Goal: Task Accomplishment & Management: Manage account settings

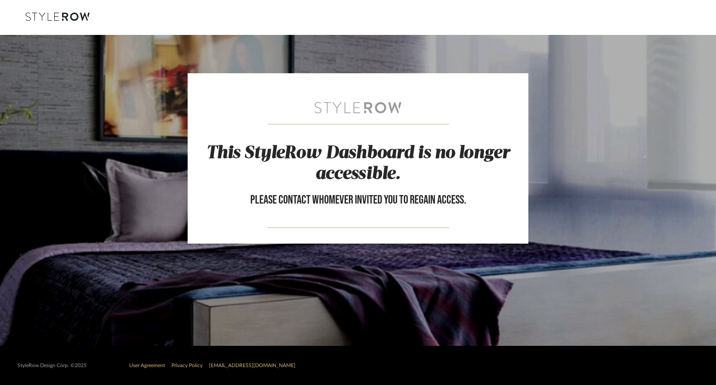
click at [70, 11] on div at bounding box center [358, 17] width 690 height 35
click at [72, 21] on icon at bounding box center [58, 16] width 64 height 9
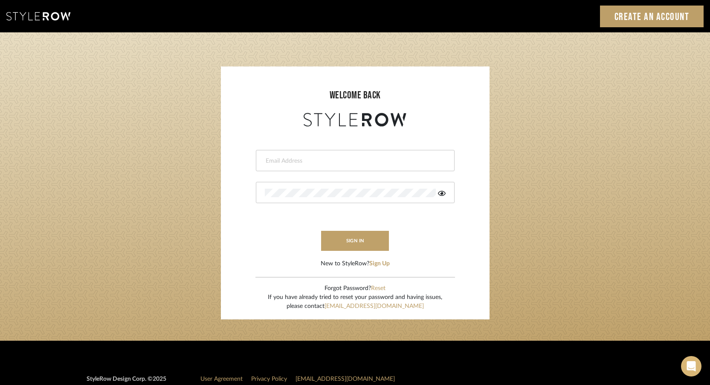
type input "jessica.stigall@alairhomes.com"
click at [370, 252] on form "jessica.stigall@alairhomes.com sign in New to StyleRow? Sign Up" at bounding box center [355, 199] width 252 height 140
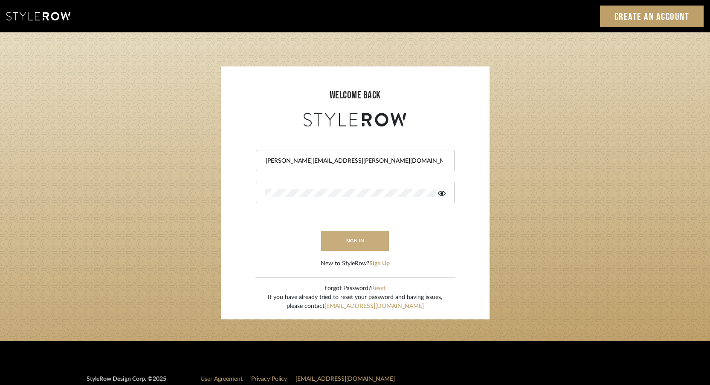
click at [369, 239] on button "sign in" at bounding box center [355, 241] width 68 height 20
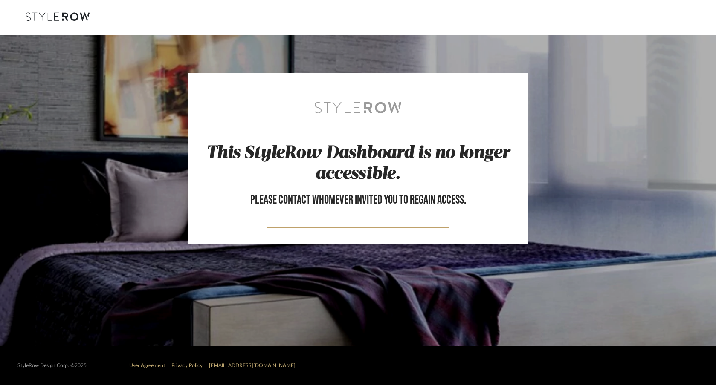
click at [361, 110] on div at bounding box center [358, 108] width 341 height 12
click at [57, 17] on icon at bounding box center [58, 16] width 64 height 9
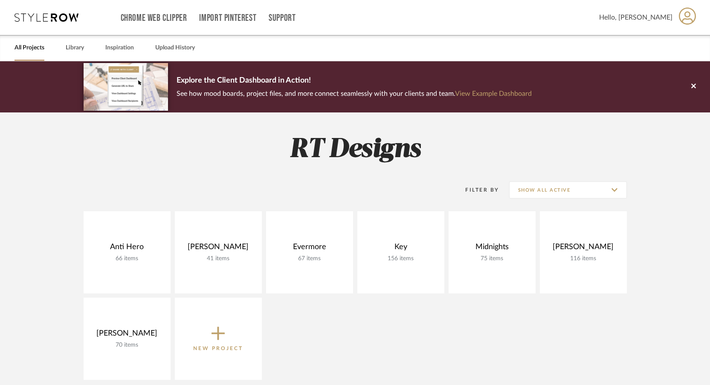
click at [685, 16] on icon at bounding box center [687, 16] width 17 height 18
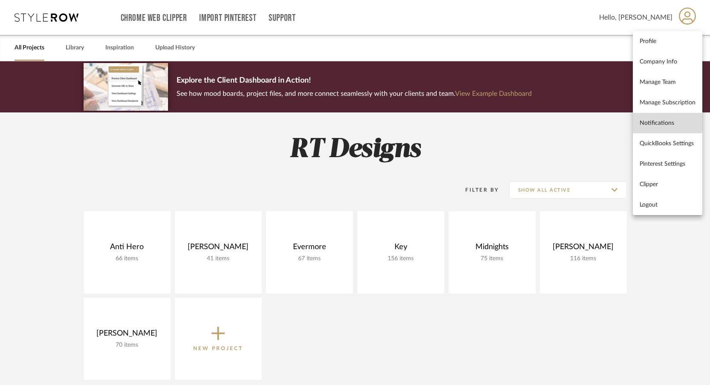
click at [666, 120] on span "Notifications" at bounding box center [667, 122] width 56 height 7
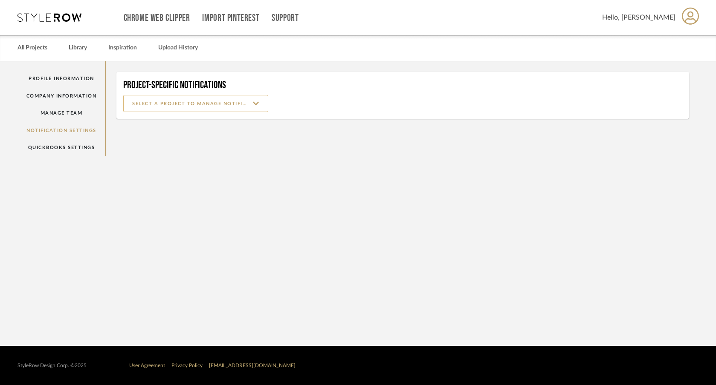
click at [203, 104] on input at bounding box center [195, 103] width 145 height 17
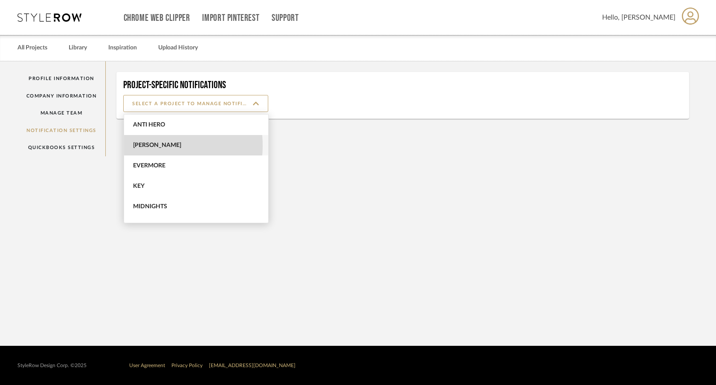
click at [147, 146] on span "[PERSON_NAME]" at bounding box center [197, 145] width 128 height 7
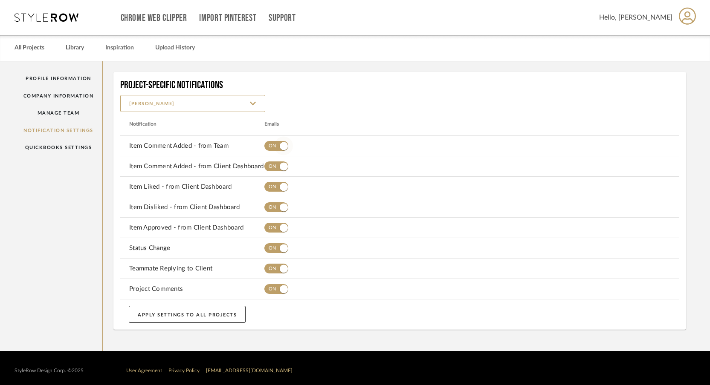
click at [268, 148] on span "button" at bounding box center [276, 146] width 24 height 10
click at [277, 166] on span "button" at bounding box center [283, 166] width 19 height 19
click at [274, 196] on mat-row "Item Liked - from Client Dashboard" at bounding box center [399, 187] width 559 height 20
click at [270, 188] on span "button" at bounding box center [276, 187] width 24 height 10
click at [271, 207] on span "button" at bounding box center [276, 207] width 24 height 10
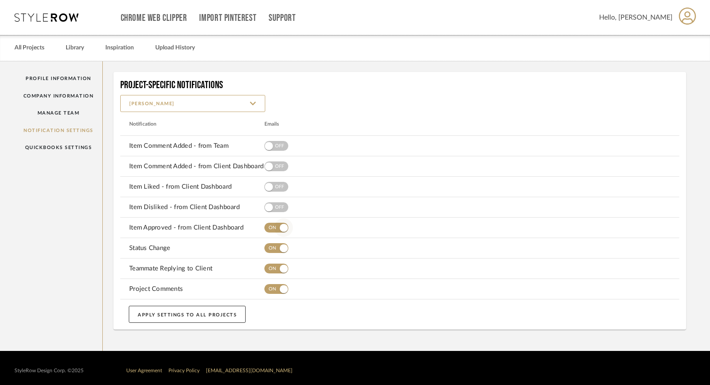
click at [276, 227] on span "button" at bounding box center [283, 228] width 19 height 19
click at [275, 255] on span "button" at bounding box center [283, 248] width 19 height 19
click at [277, 276] on span "button" at bounding box center [283, 269] width 19 height 19
click at [278, 292] on span "button" at bounding box center [283, 289] width 19 height 19
click at [353, 300] on mat-card "Project-Specific Notifications [PERSON_NAME] Notification Emails Item Comment A…" at bounding box center [399, 201] width 572 height 258
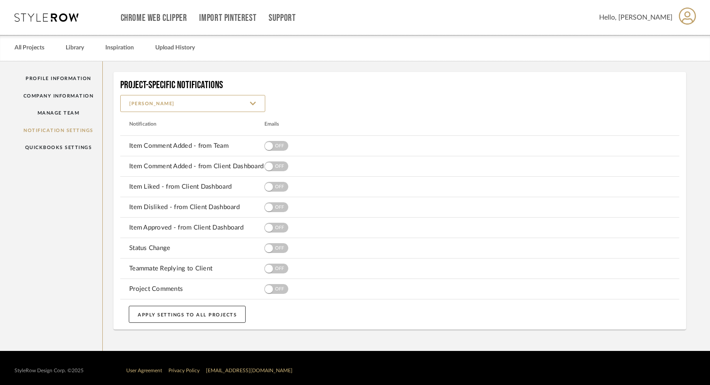
click at [333, 114] on mat-header-row "Notification Emails" at bounding box center [399, 124] width 559 height 24
click at [160, 104] on input "[PERSON_NAME]" at bounding box center [192, 103] width 145 height 17
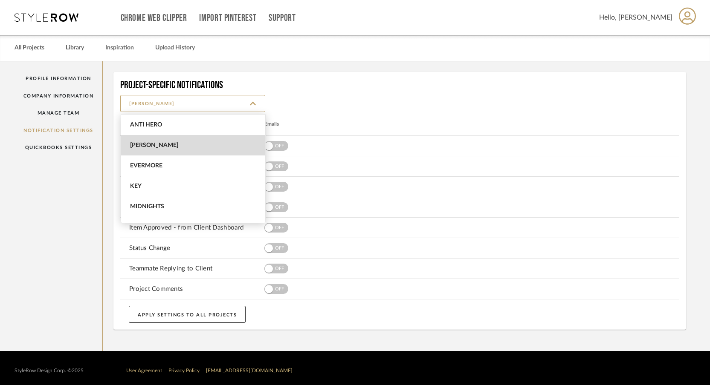
scroll to position [20, 0]
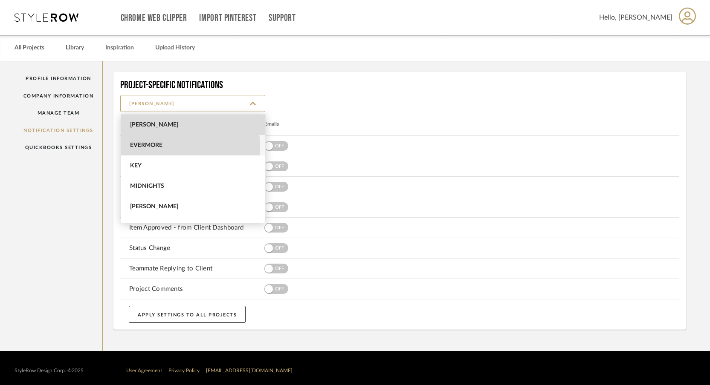
click at [157, 148] on span "Evermore" at bounding box center [194, 145] width 128 height 7
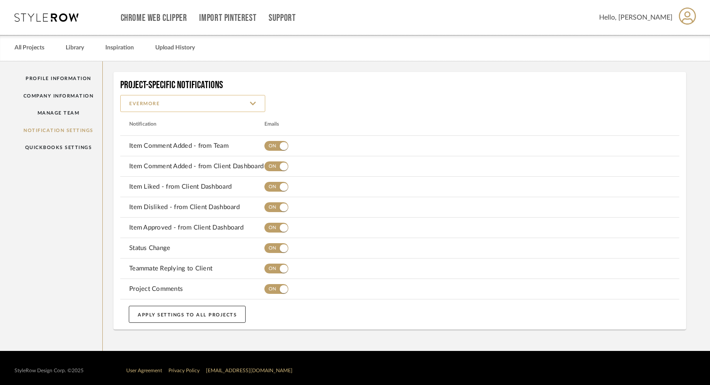
click at [227, 104] on input "Evermore" at bounding box center [192, 103] width 145 height 17
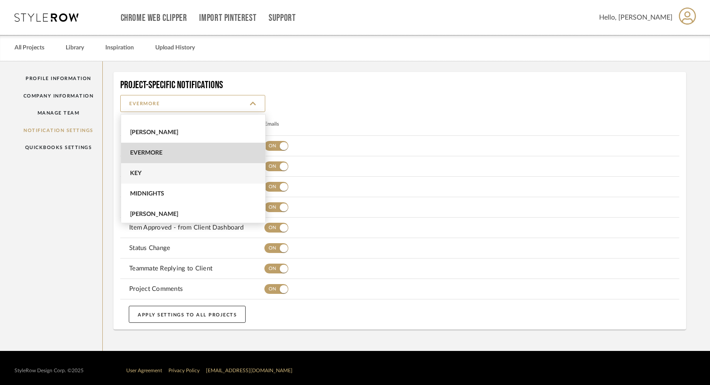
scroll to position [6, 0]
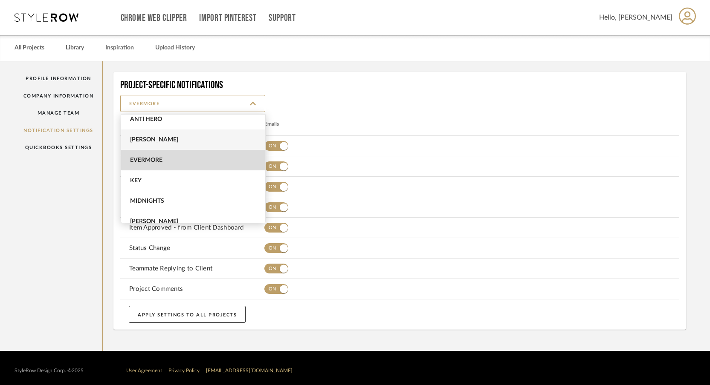
click at [170, 136] on span "[PERSON_NAME]" at bounding box center [194, 139] width 128 height 7
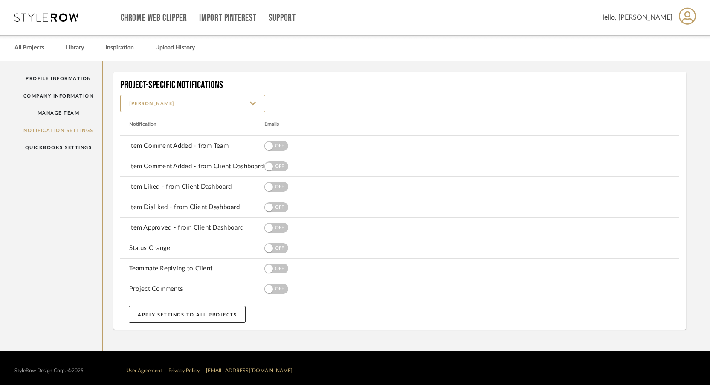
click at [184, 310] on button "APPLY SETTINGS TO ALL PROJECTS" at bounding box center [187, 314] width 117 height 17
click at [220, 106] on input "[PERSON_NAME]" at bounding box center [192, 103] width 145 height 17
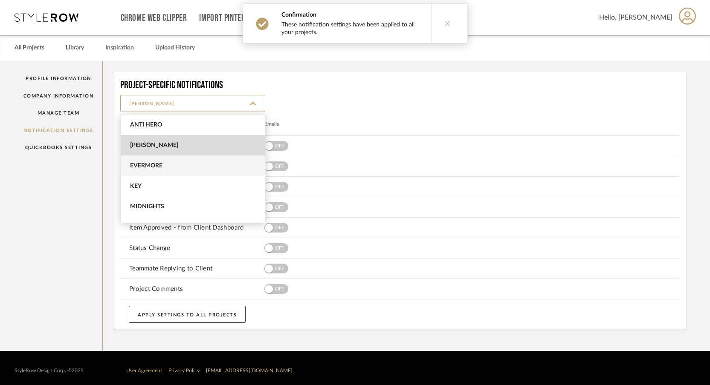
scroll to position [20, 0]
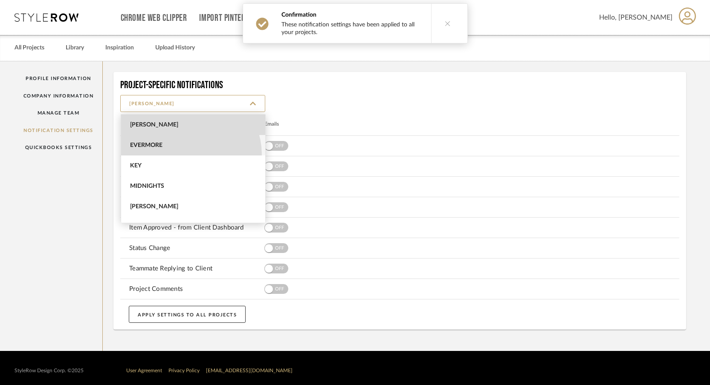
click at [190, 154] on span "Evermore" at bounding box center [193, 145] width 144 height 20
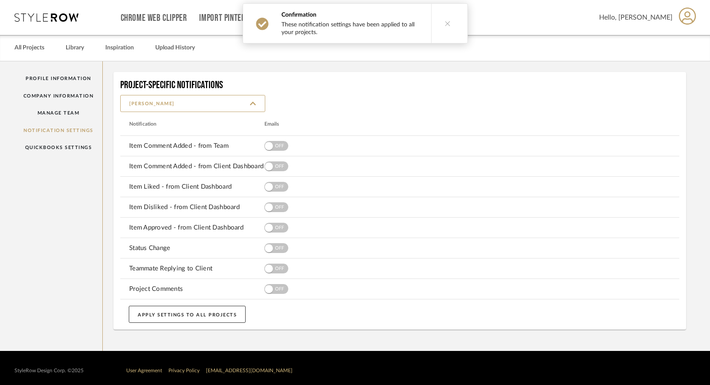
type input "Evermore"
